Goal: Navigation & Orientation: Find specific page/section

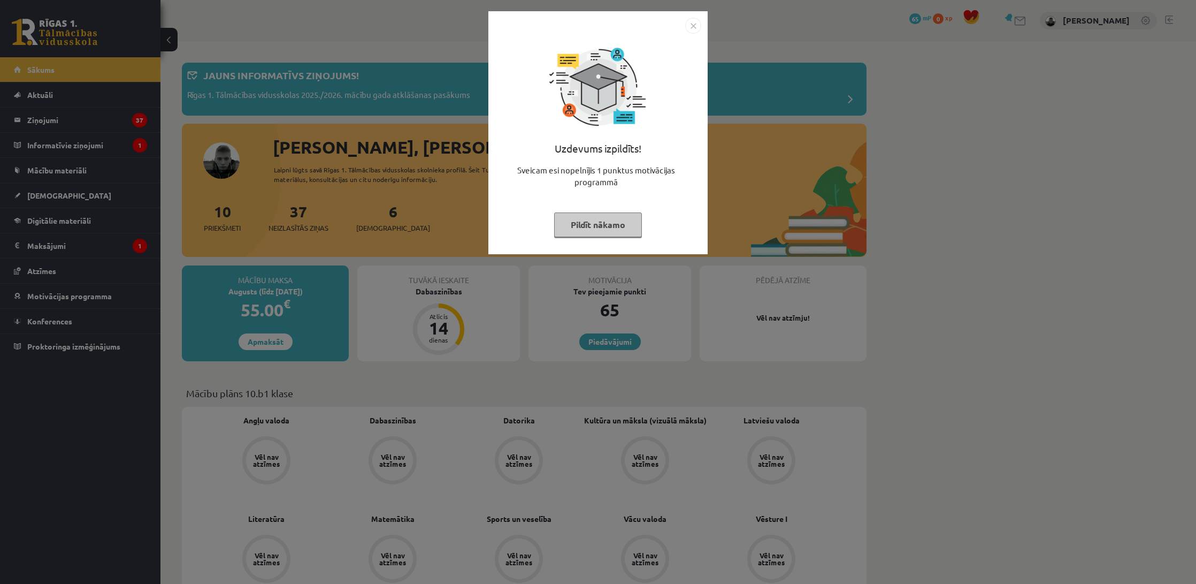
click at [609, 227] on button "Pildīt nākamo" at bounding box center [598, 224] width 88 height 25
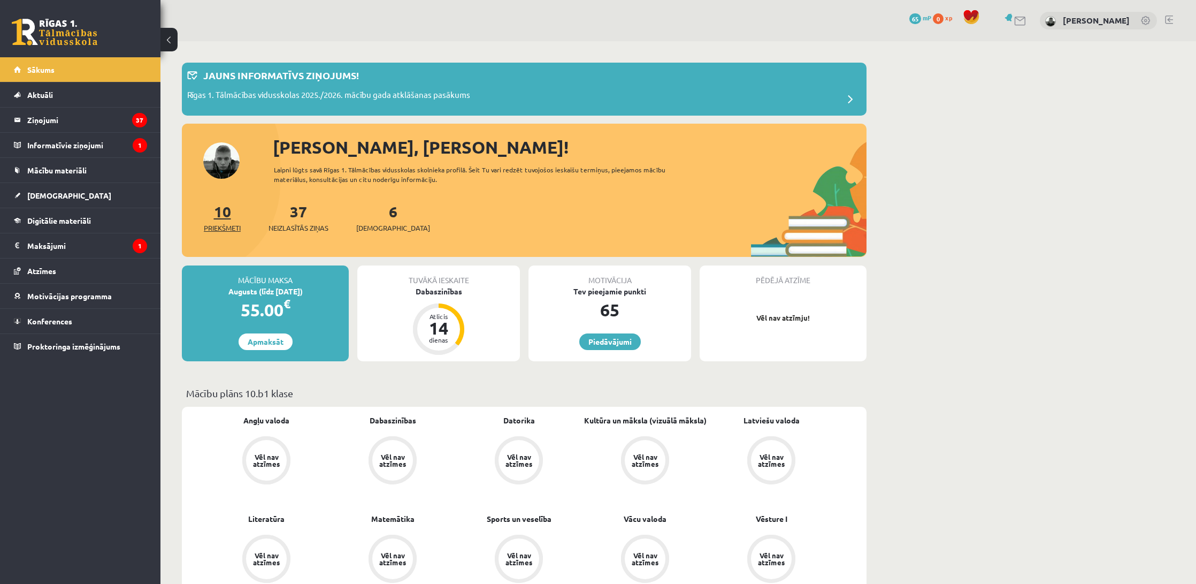
click at [228, 218] on link "10 Priekšmeti" at bounding box center [222, 218] width 37 height 32
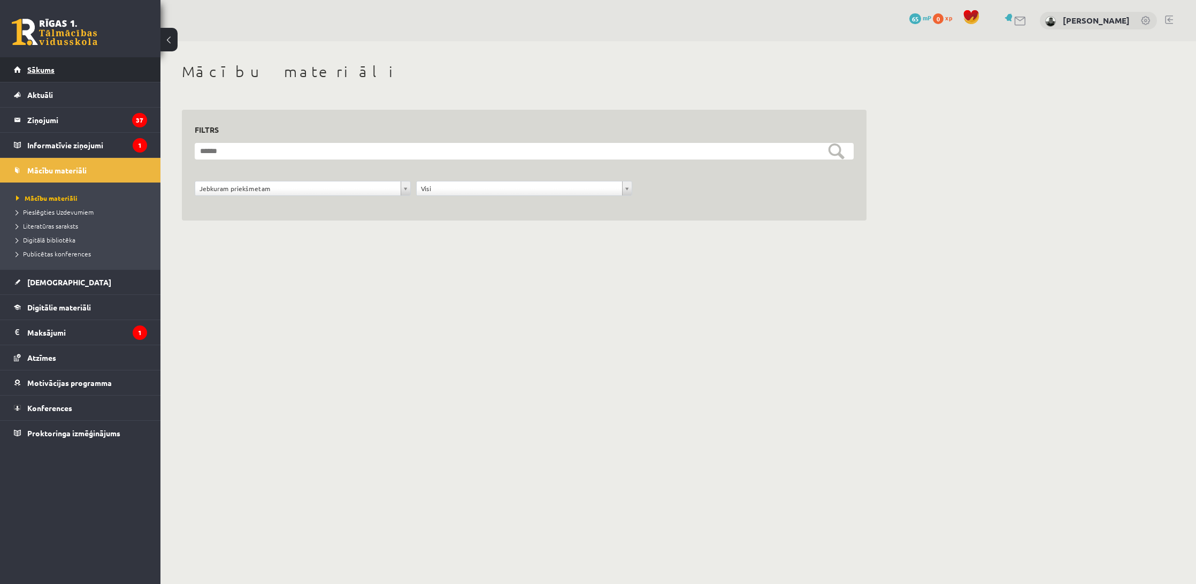
click at [65, 72] on link "Sākums" at bounding box center [80, 69] width 133 height 25
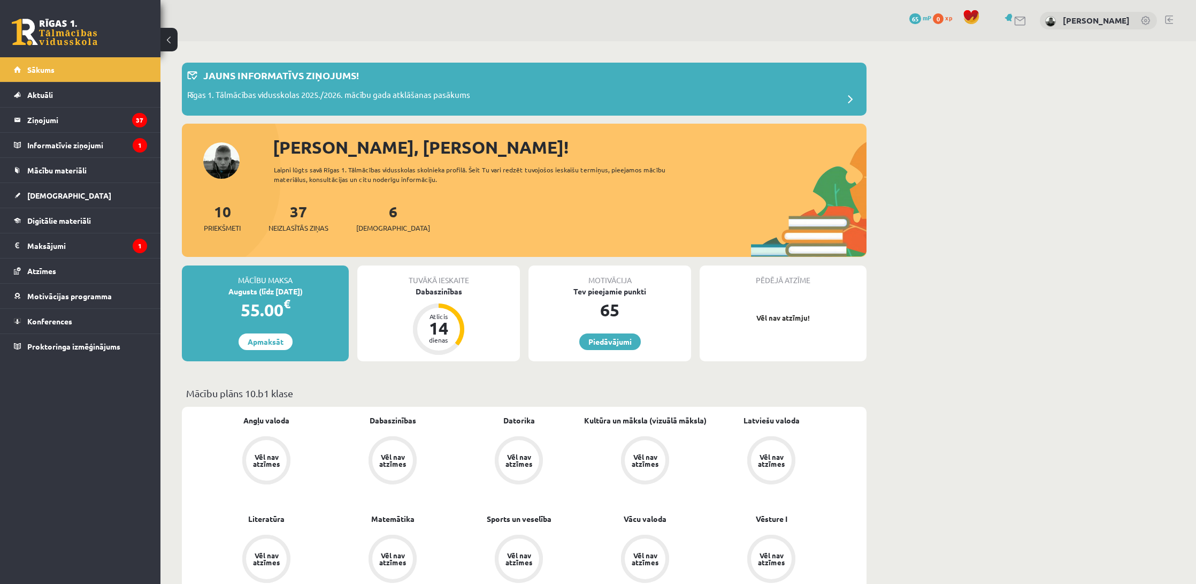
click at [392, 206] on div "6 Ieskaites" at bounding box center [393, 216] width 74 height 33
click at [389, 212] on div "6 Ieskaites" at bounding box center [393, 216] width 74 height 33
click at [374, 219] on link "6 Ieskaites" at bounding box center [393, 218] width 74 height 32
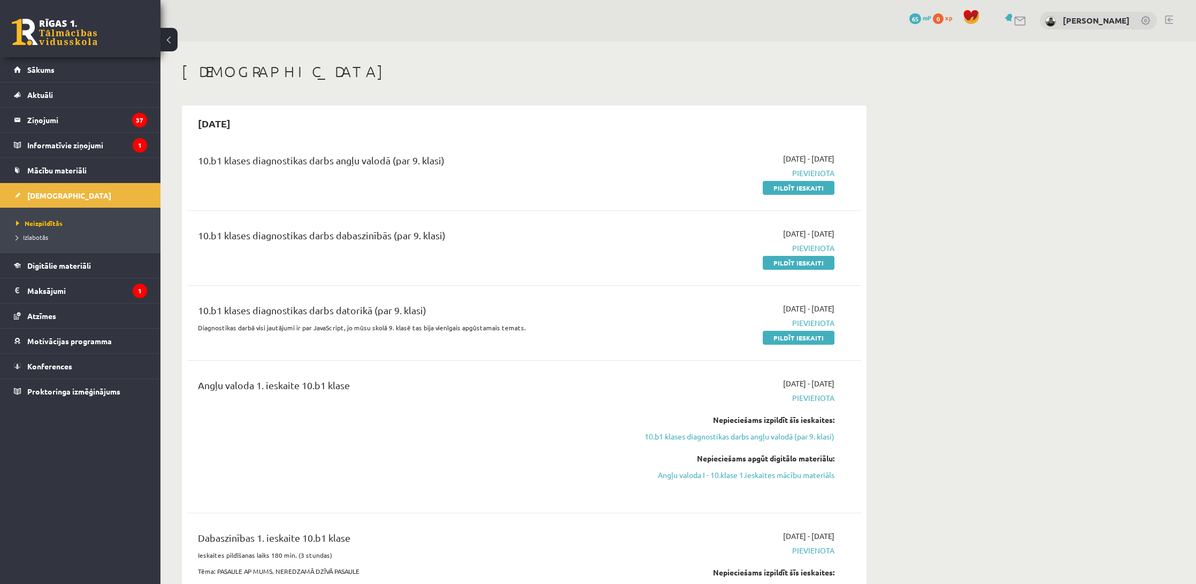
click at [1172, 22] on link at bounding box center [1169, 20] width 8 height 9
